Goal: Navigation & Orientation: Find specific page/section

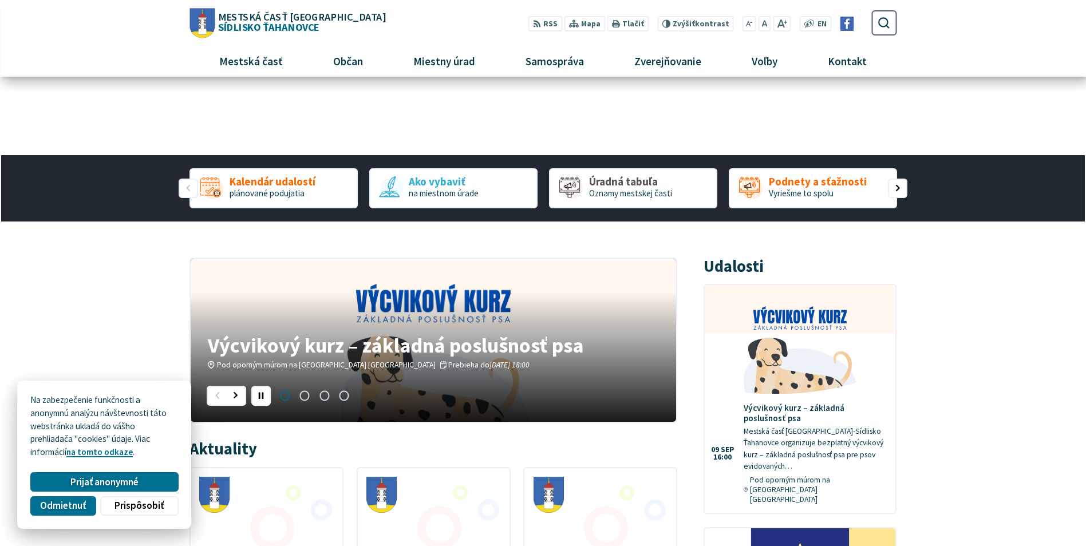
scroll to position [115, 0]
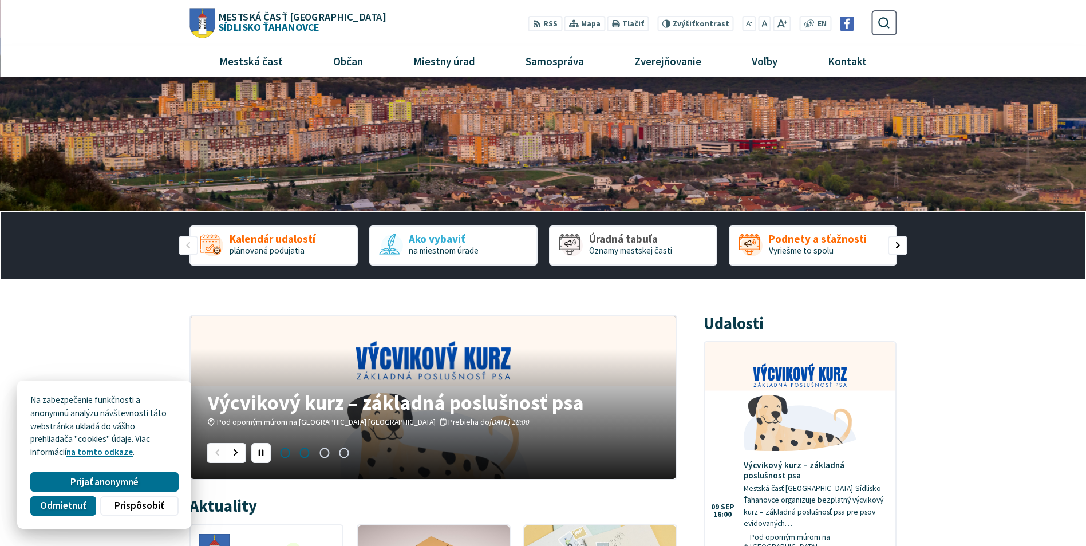
click at [300, 454] on span "Prejsť na slajd 2" at bounding box center [304, 452] width 19 height 19
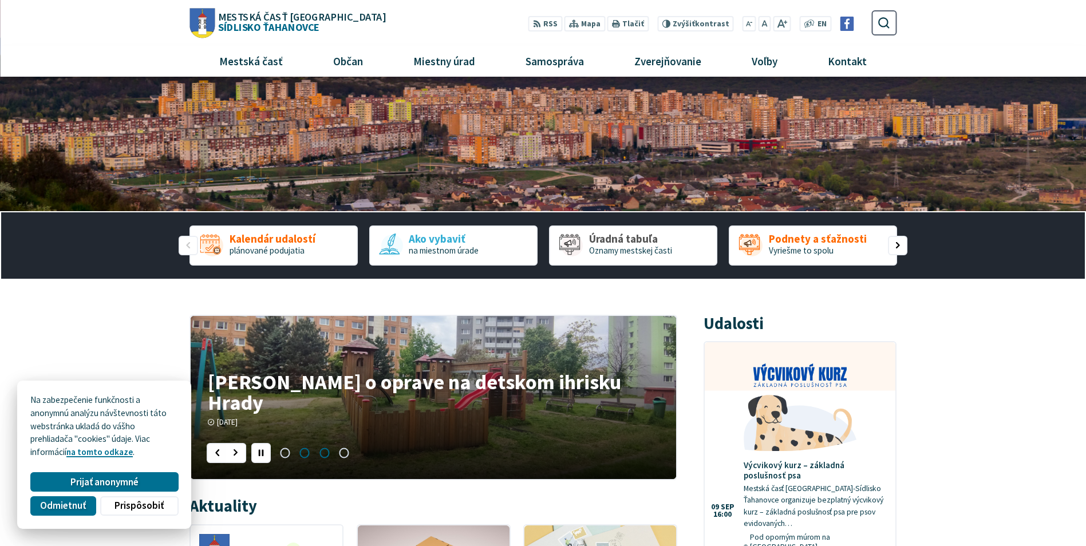
click at [321, 452] on span "Prejsť na slajd 3" at bounding box center [323, 452] width 19 height 19
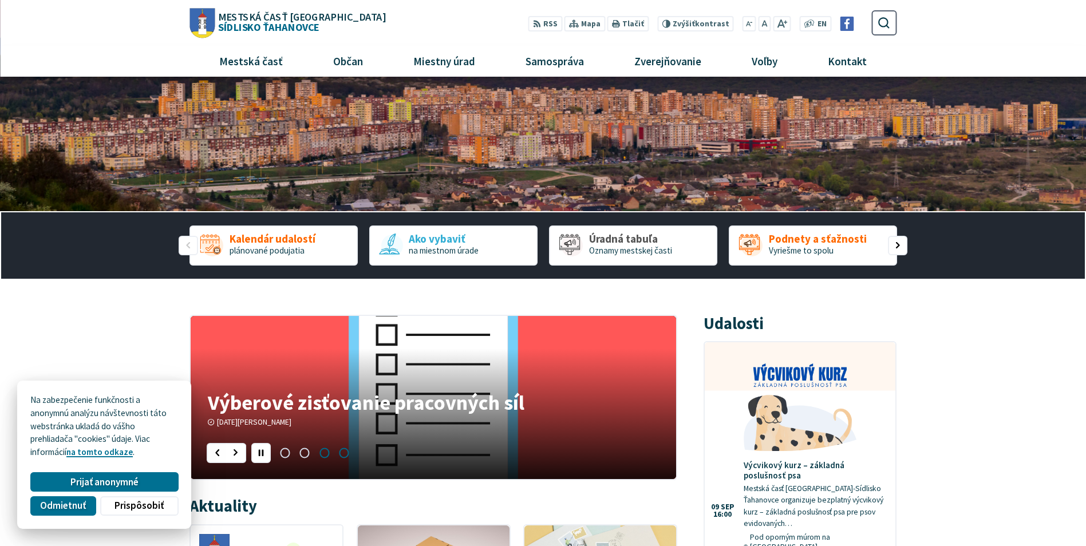
click at [345, 452] on span "Prejsť na slajd 4" at bounding box center [343, 452] width 19 height 19
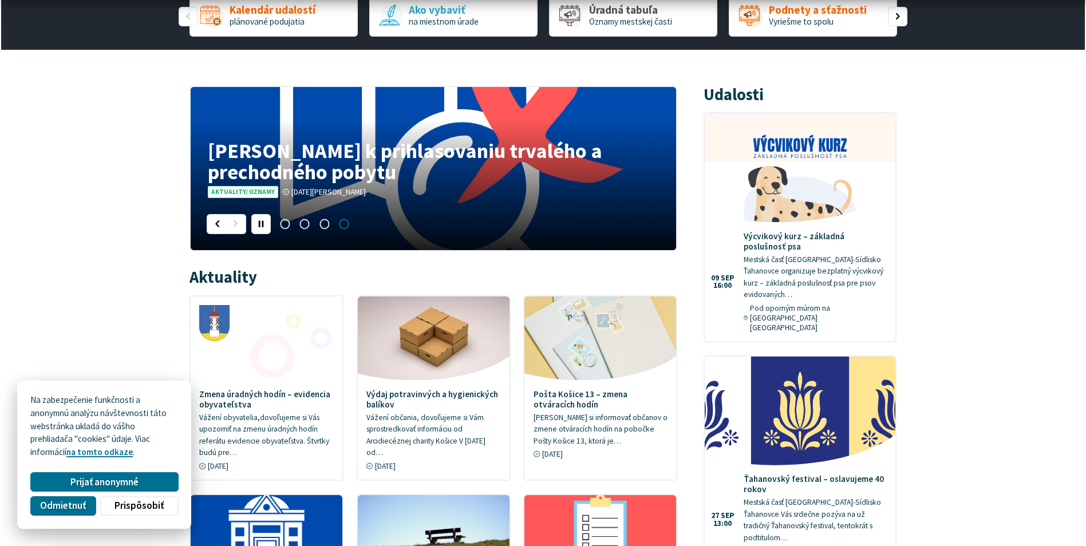
scroll to position [458, 0]
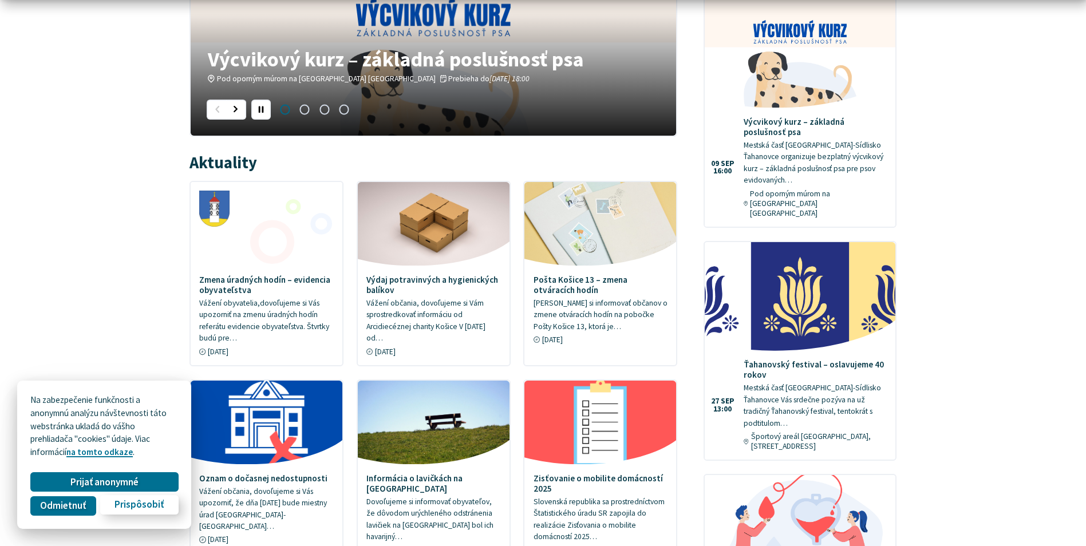
click at [134, 503] on span "Prispôsobiť" at bounding box center [139, 505] width 49 height 12
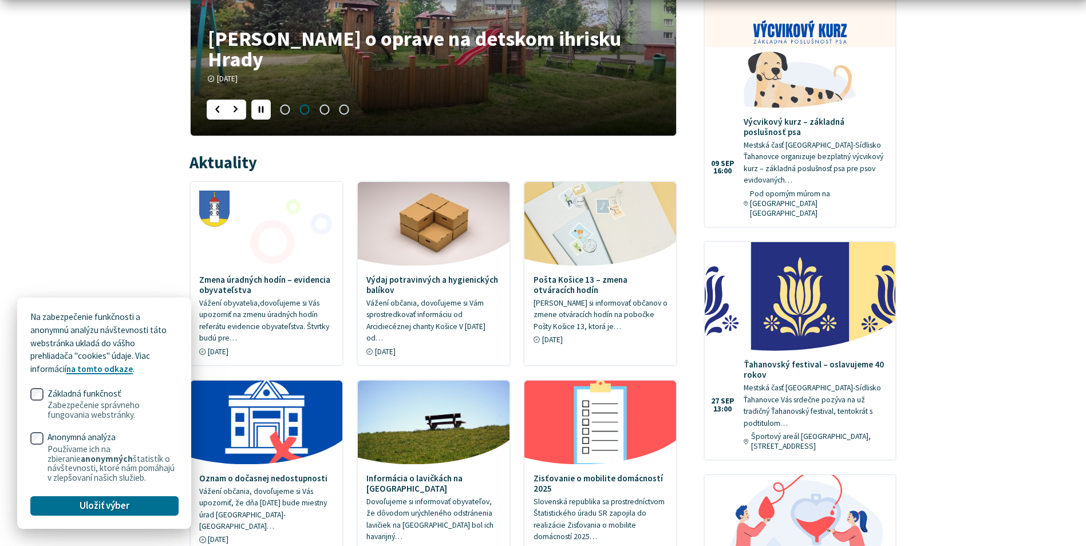
click at [93, 508] on span "Uložiť výber" at bounding box center [105, 505] width 50 height 12
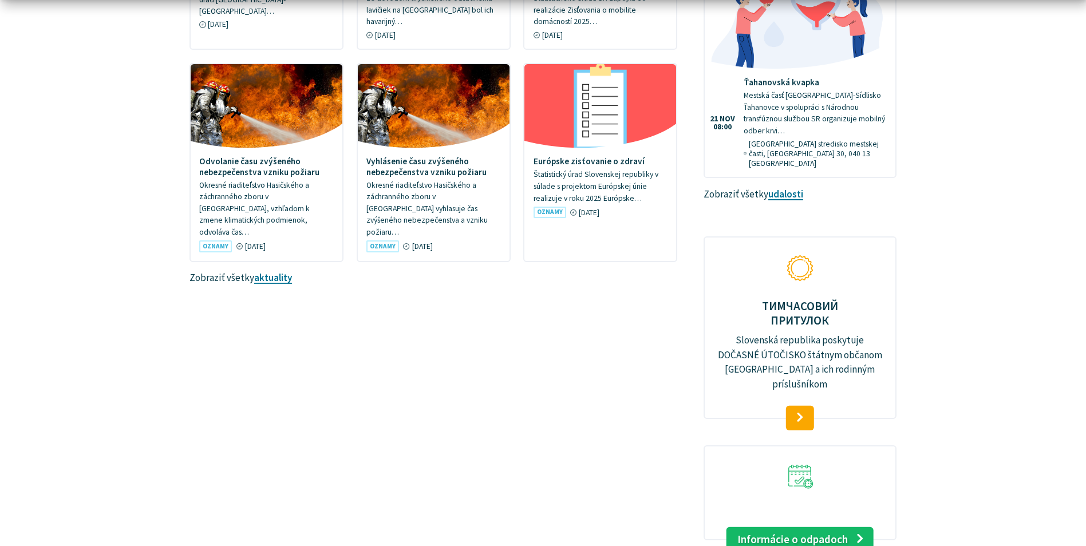
scroll to position [1088, 0]
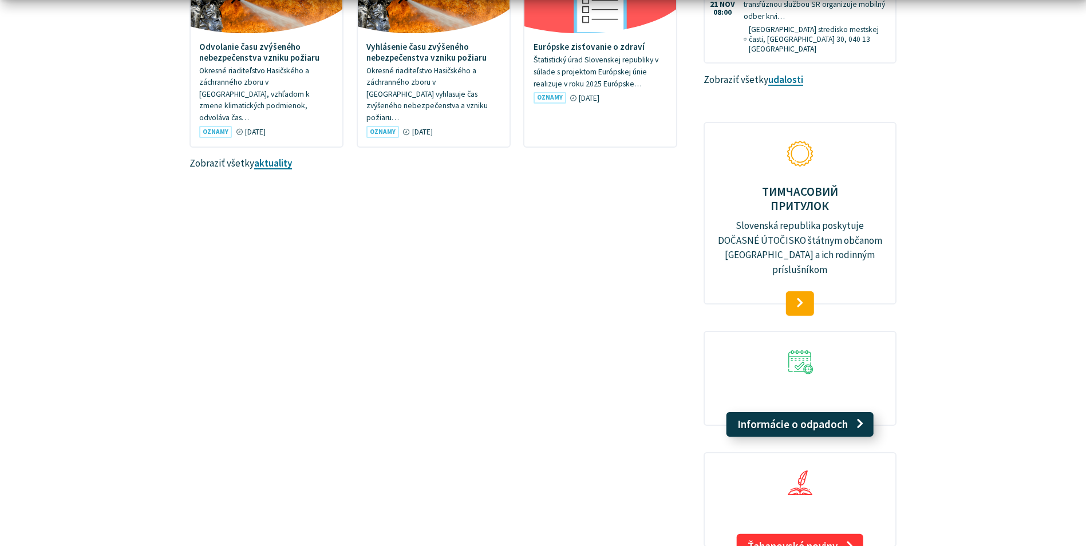
click at [799, 412] on link "Informácie o odpadoch" at bounding box center [800, 424] width 147 height 25
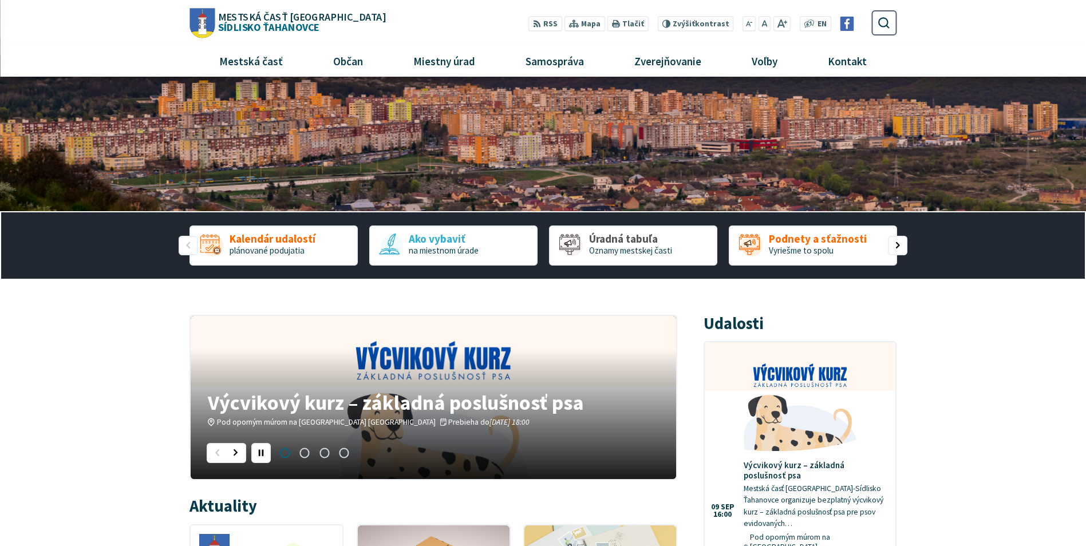
scroll to position [0, 0]
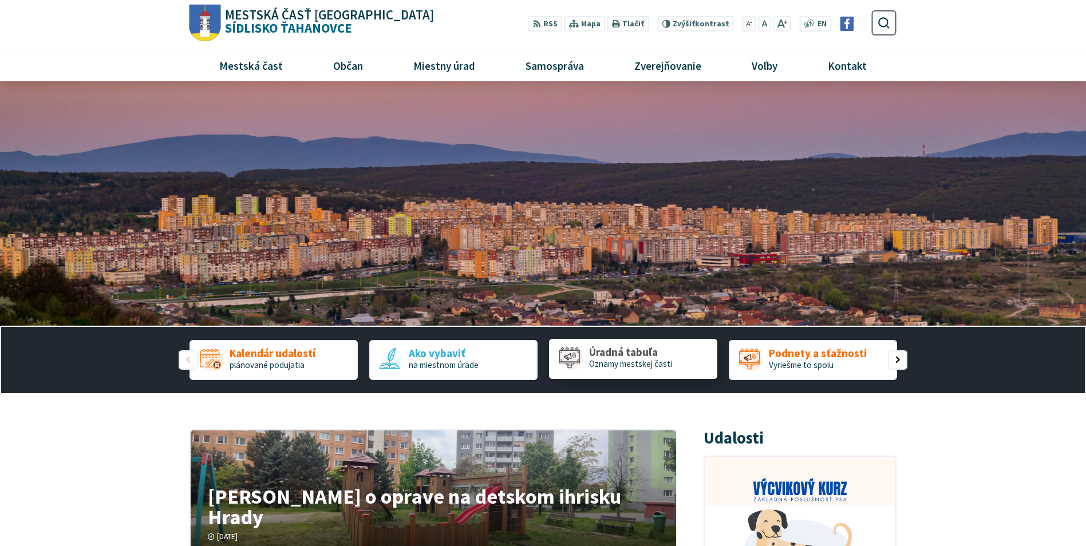
click at [639, 358] on span "Úradná tabuľa" at bounding box center [630, 353] width 83 height 12
click at [266, 359] on span "plánované podujatia" at bounding box center [267, 364] width 75 height 11
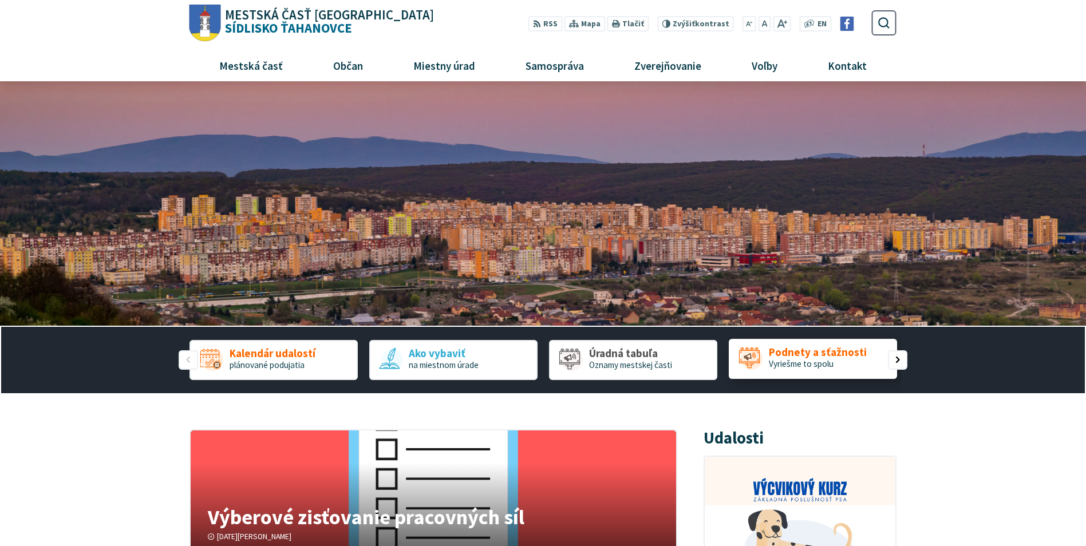
click at [786, 351] on span "Podnety a sťažnosti" at bounding box center [818, 353] width 98 height 12
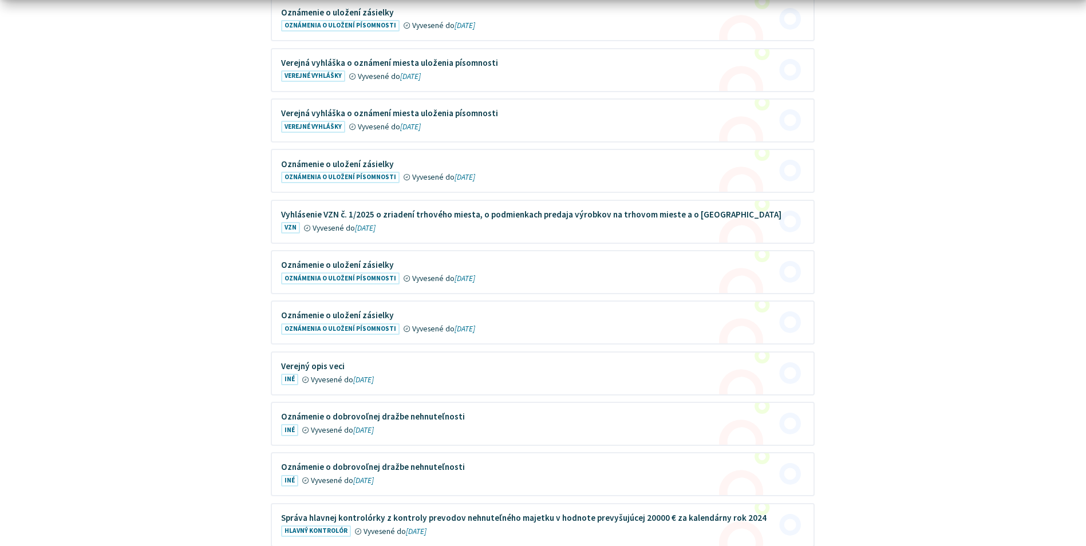
scroll to position [401, 0]
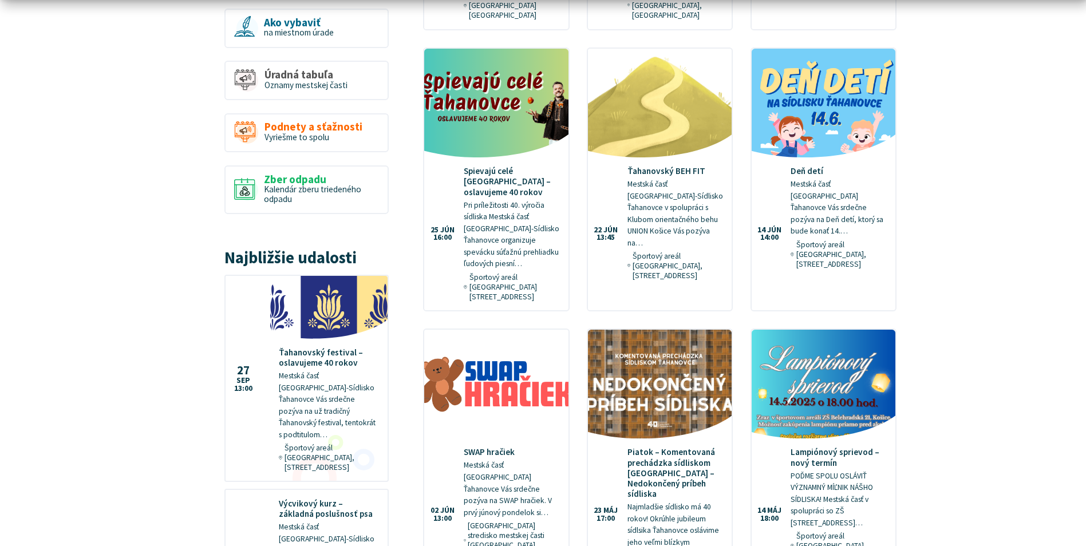
scroll to position [974, 0]
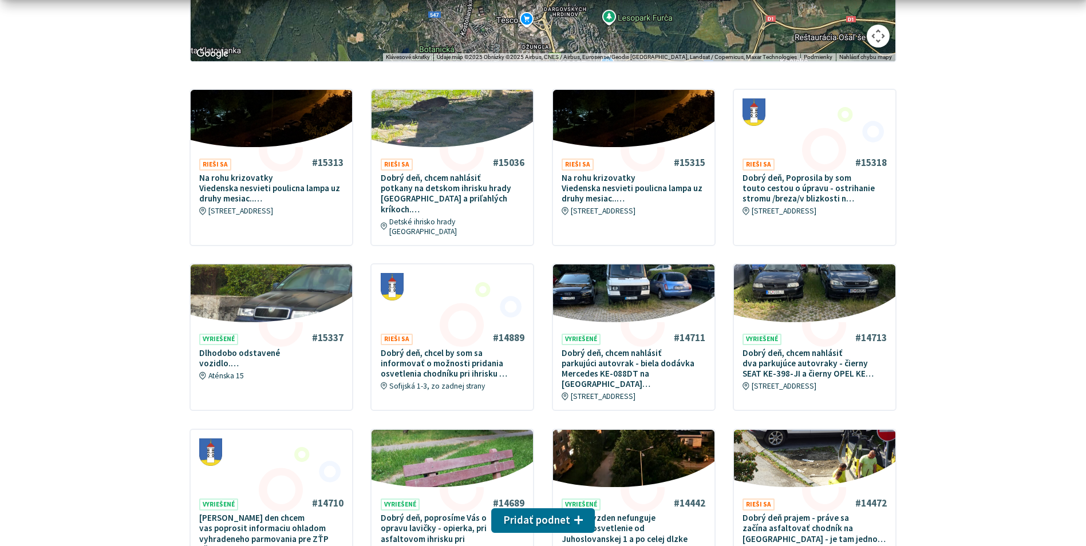
scroll to position [458, 0]
